Goal: Task Accomplishment & Management: Manage account settings

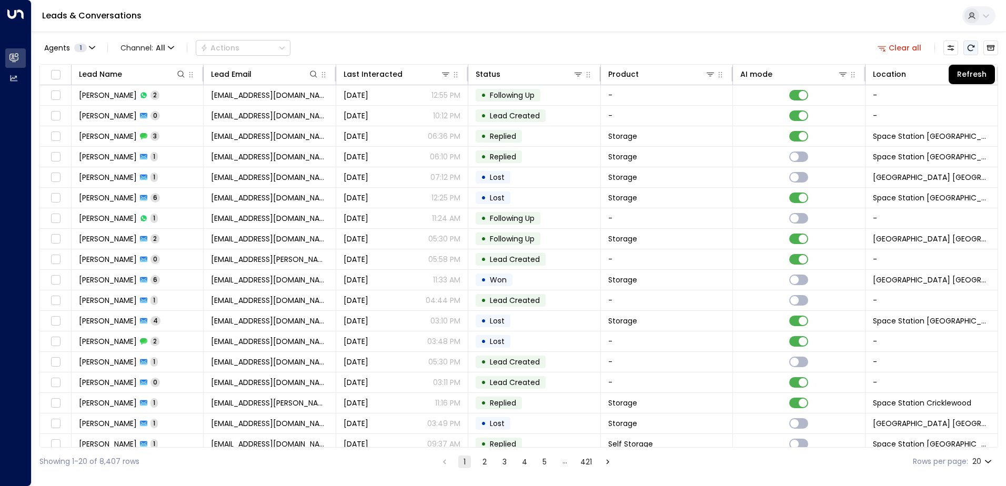
click at [973, 50] on icon "Refresh" at bounding box center [970, 48] width 8 height 8
click at [971, 75] on icon at bounding box center [975, 74] width 8 height 8
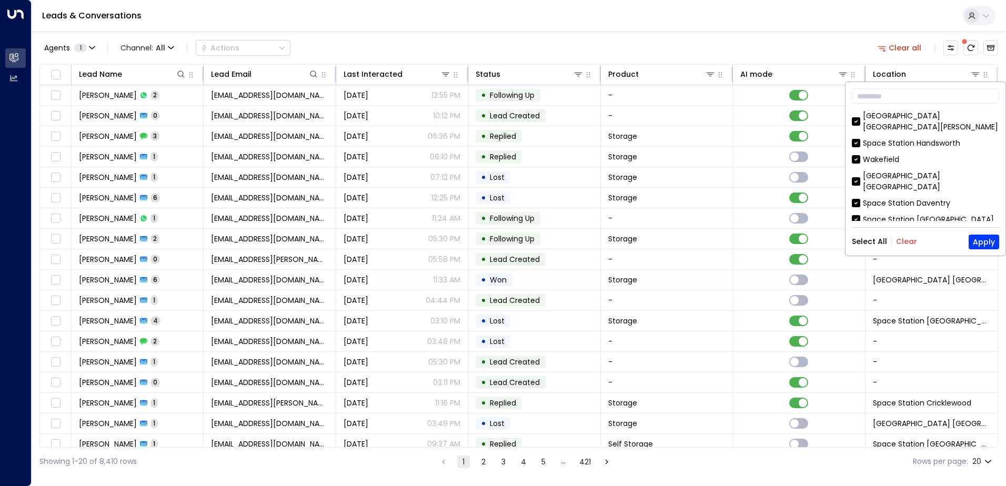
click at [911, 239] on button "Clear" at bounding box center [906, 241] width 21 height 8
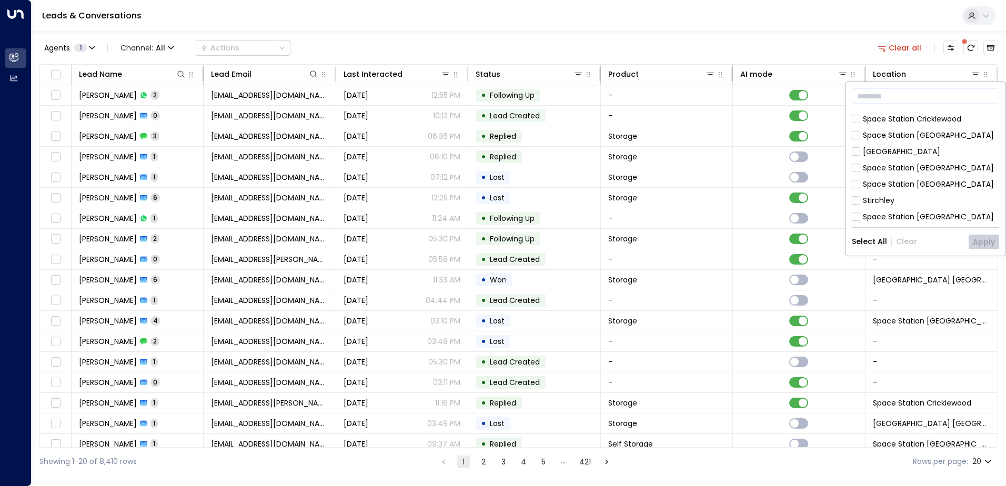
scroll to position [158, 0]
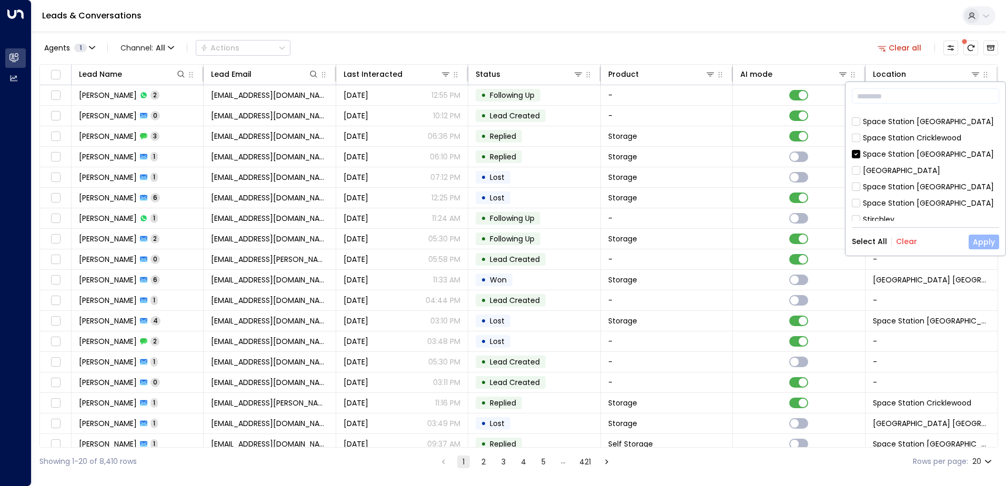
click at [986, 238] on button "Apply" at bounding box center [983, 242] width 31 height 15
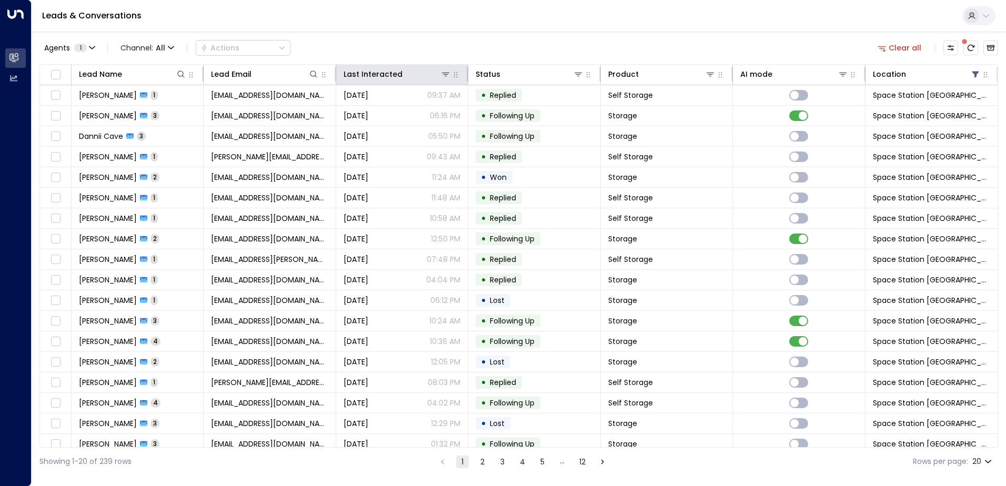
click at [399, 83] on th "Last Interacted" at bounding box center [402, 75] width 132 height 21
click at [405, 74] on icon at bounding box center [407, 74] width 4 height 5
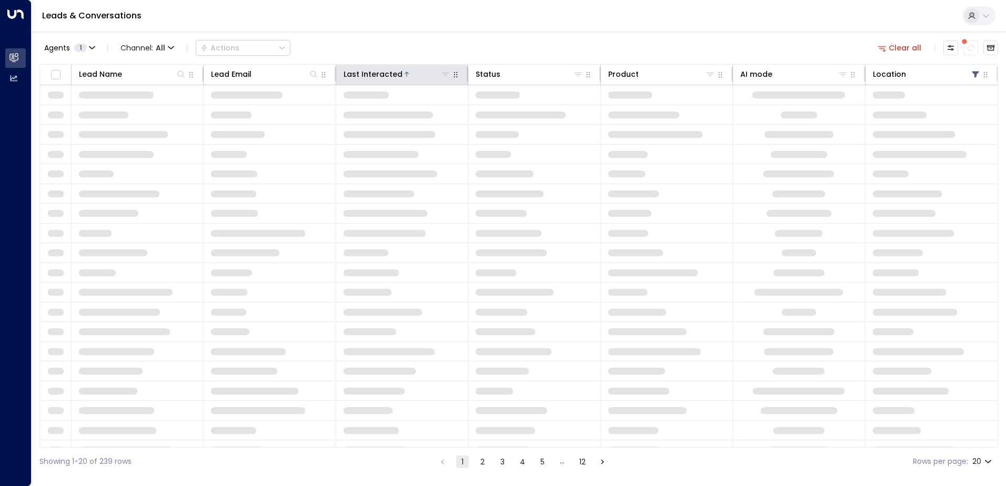
click at [405, 74] on icon at bounding box center [407, 74] width 4 height 5
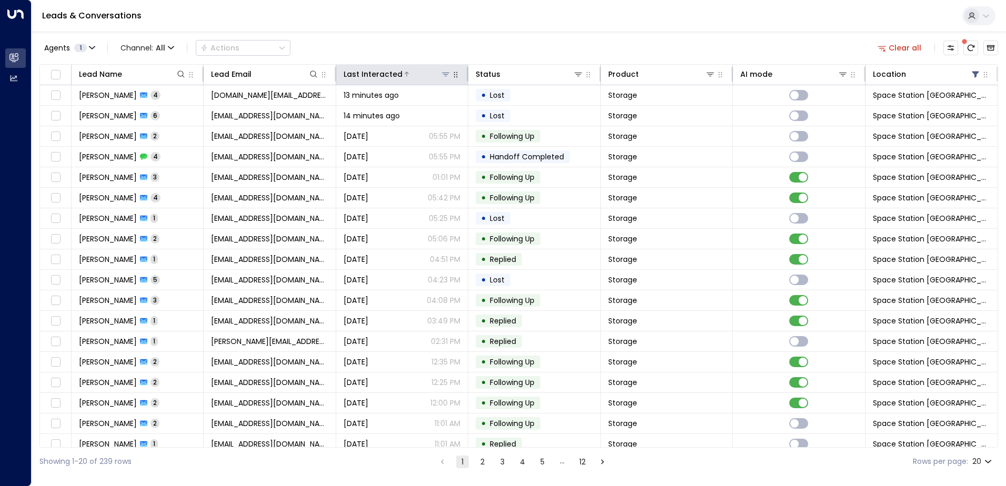
click at [402, 76] on div at bounding box center [426, 74] width 48 height 11
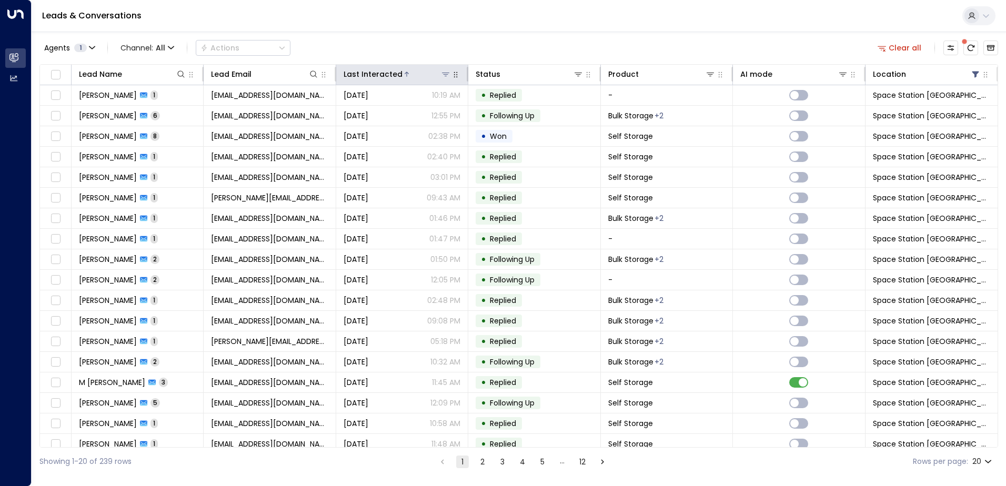
click at [403, 76] on icon at bounding box center [406, 74] width 6 height 6
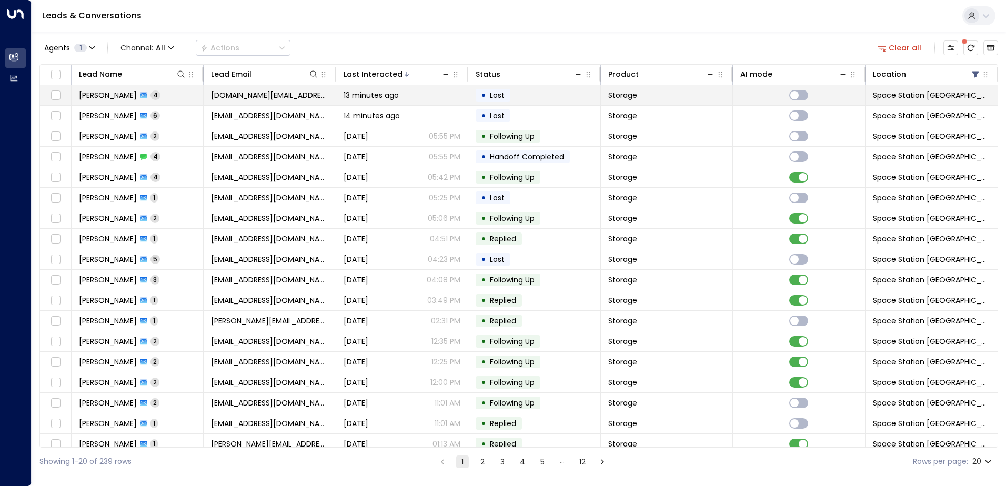
click at [331, 97] on td "[DOMAIN_NAME][EMAIL_ADDRESS][DOMAIN_NAME]" at bounding box center [270, 95] width 132 height 20
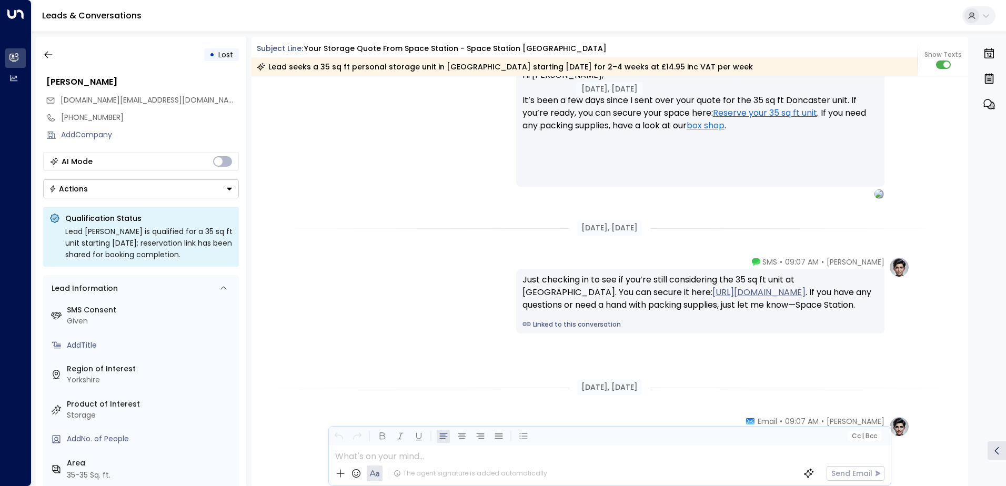
scroll to position [1338, 0]
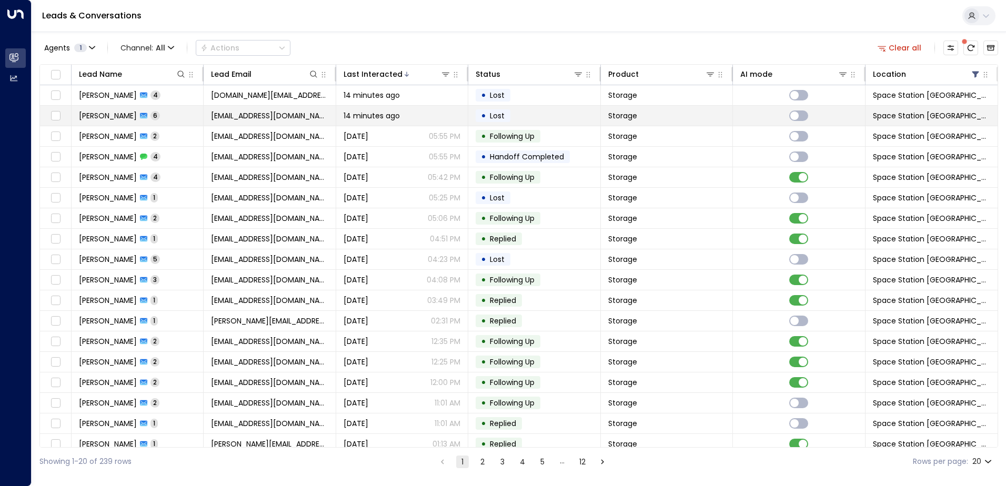
click at [205, 120] on td "[EMAIL_ADDRESS][DOMAIN_NAME]" at bounding box center [270, 116] width 132 height 20
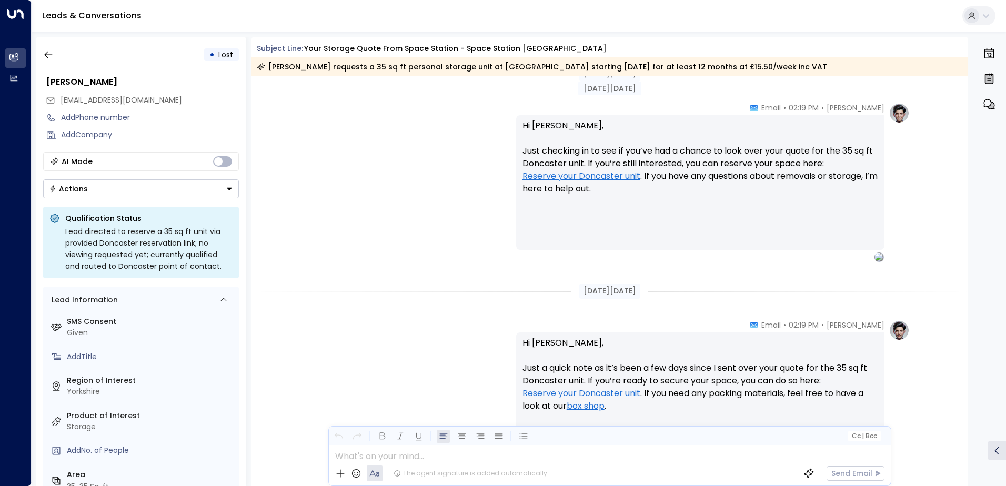
scroll to position [1043, 0]
